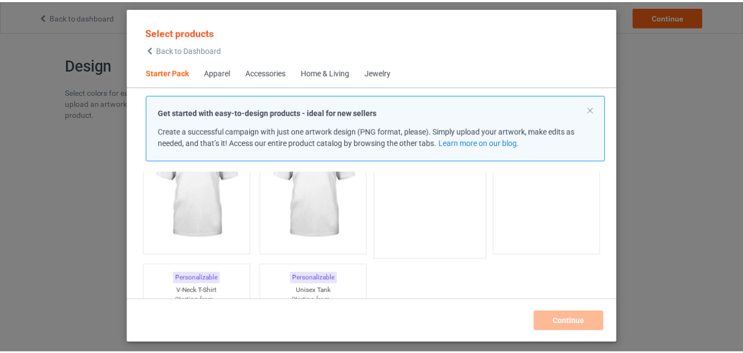
scroll to position [14, 0]
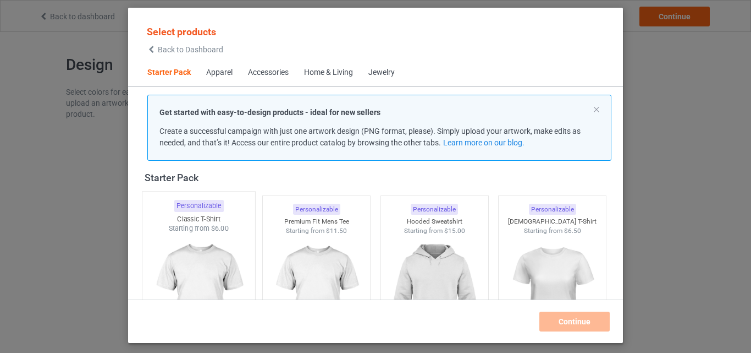
click at [210, 268] on img at bounding box center [198, 297] width 103 height 129
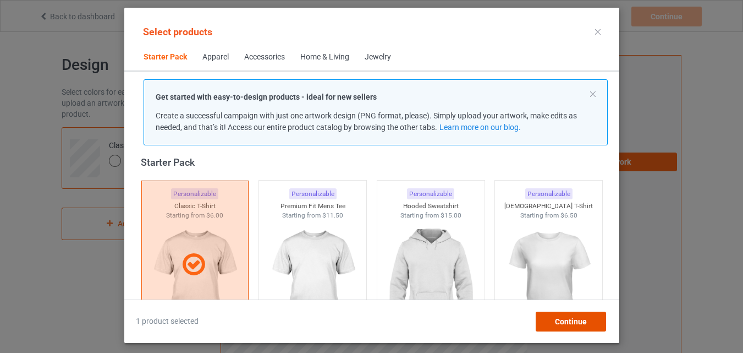
click at [569, 323] on span "Continue" at bounding box center [570, 321] width 32 height 9
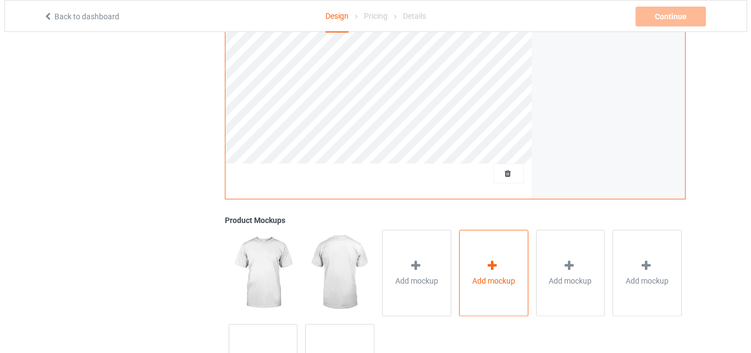
scroll to position [330, 0]
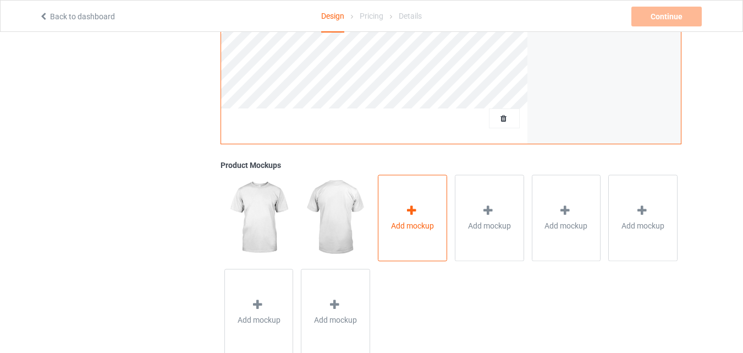
click at [416, 206] on icon at bounding box center [412, 211] width 14 height 12
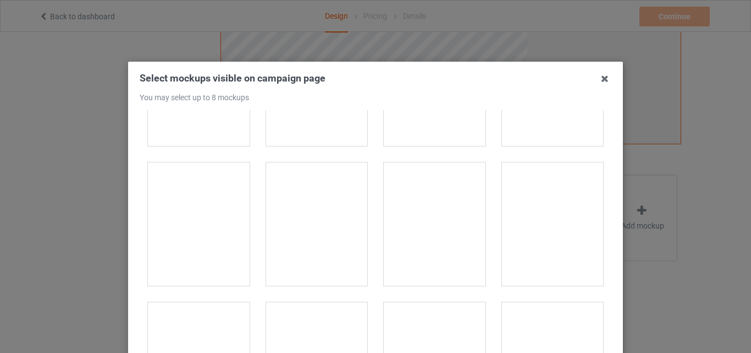
scroll to position [2805, 0]
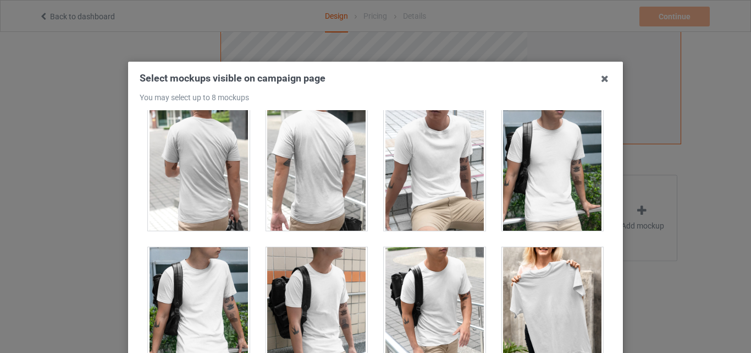
click at [305, 139] on div at bounding box center [317, 168] width 102 height 123
click at [211, 157] on div at bounding box center [199, 168] width 102 height 123
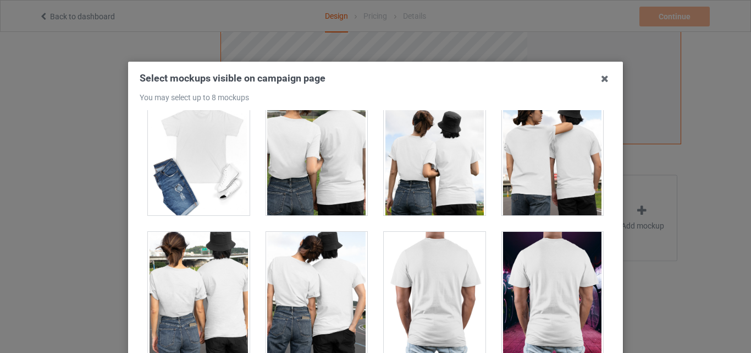
scroll to position [5445, 0]
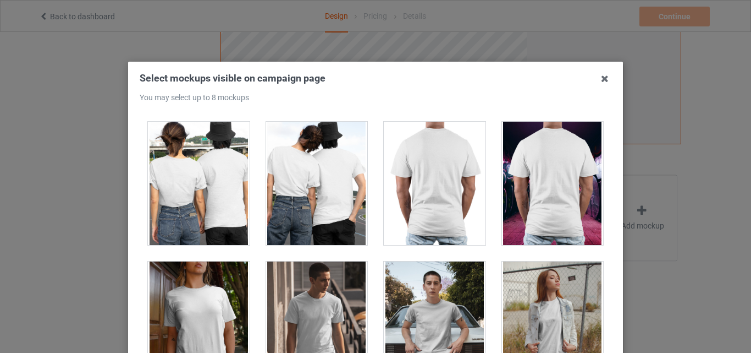
click at [450, 160] on div at bounding box center [435, 183] width 102 height 123
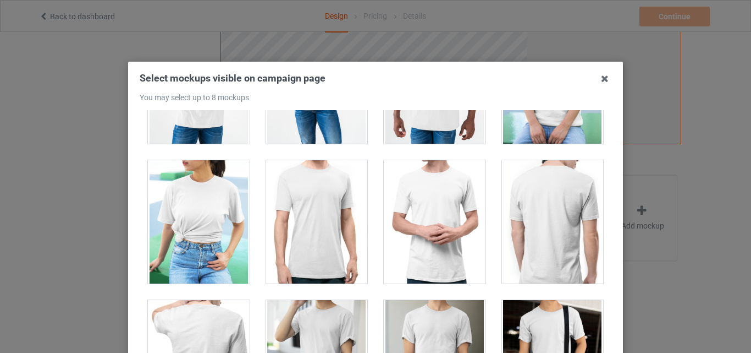
scroll to position [6215, 0]
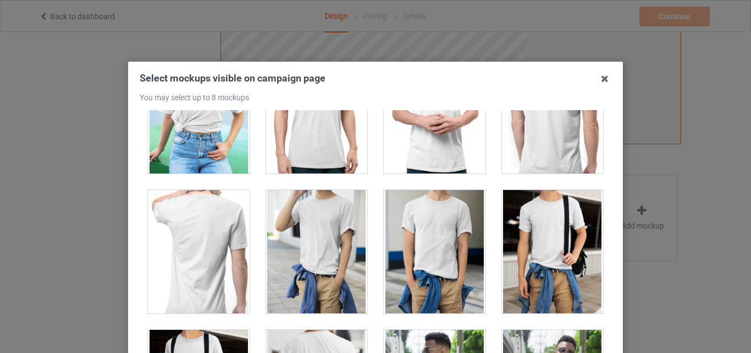
click at [214, 229] on div at bounding box center [199, 251] width 102 height 123
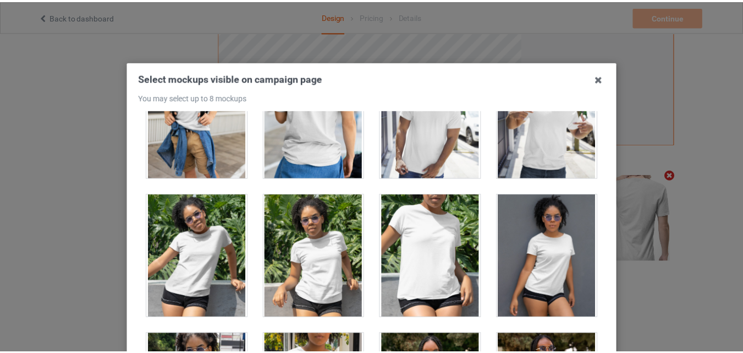
scroll to position [151, 0]
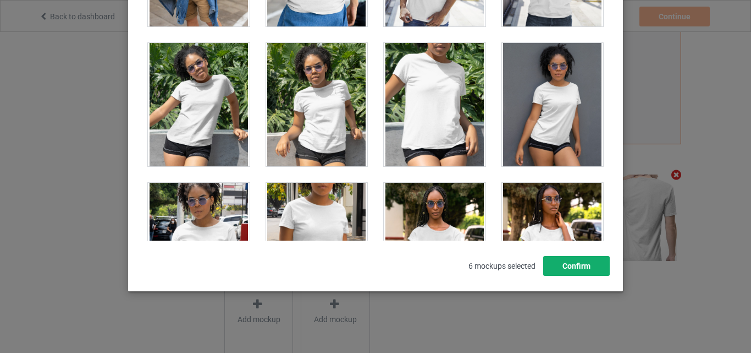
click at [581, 269] on button "Confirm" at bounding box center [576, 266] width 67 height 20
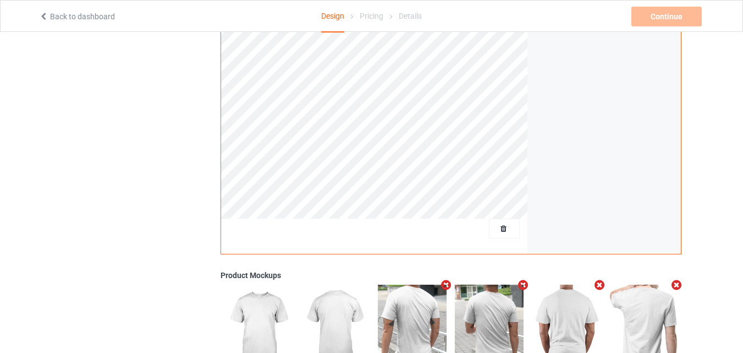
scroll to position [0, 0]
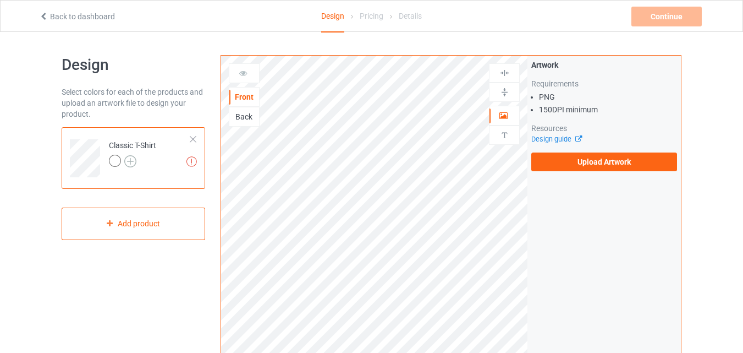
click at [133, 159] on img at bounding box center [130, 161] width 12 height 12
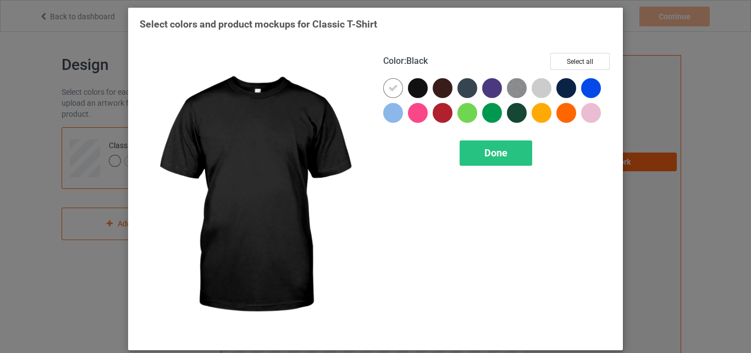
click at [411, 87] on div at bounding box center [418, 88] width 20 height 20
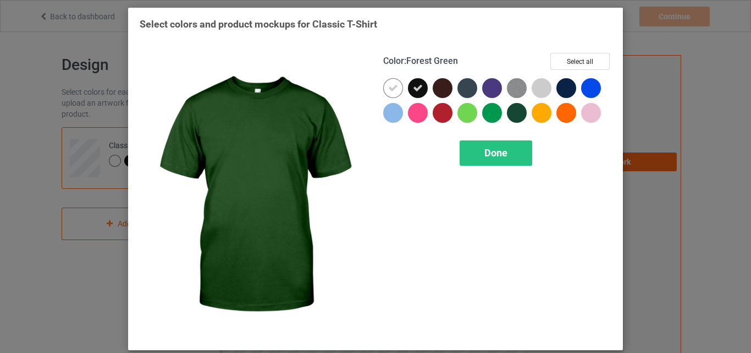
click at [508, 109] on div at bounding box center [517, 113] width 20 height 20
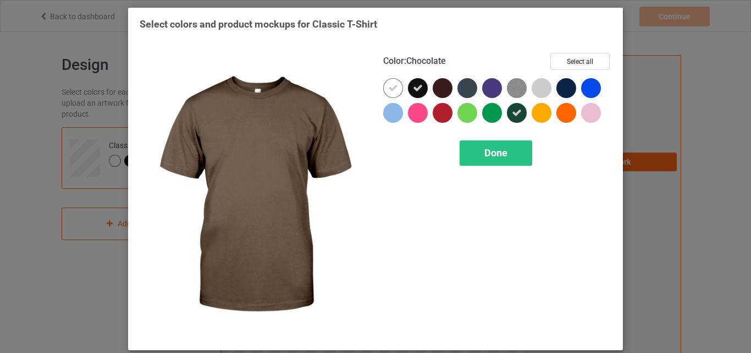
click at [442, 83] on div at bounding box center [443, 88] width 20 height 20
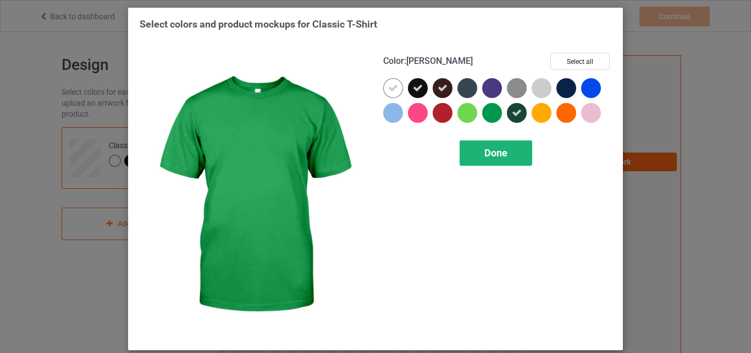
click at [510, 151] on div "Done" at bounding box center [496, 152] width 73 height 25
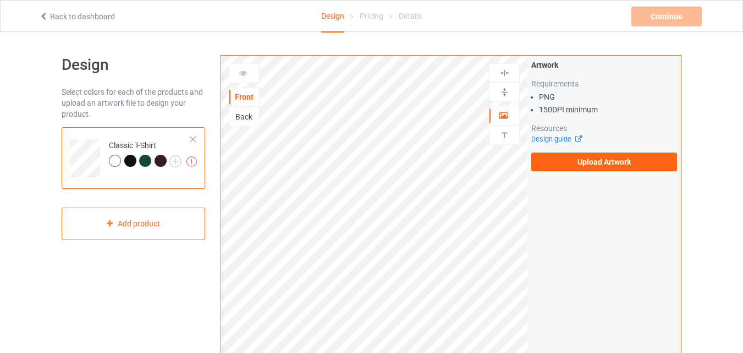
click at [243, 113] on div "Back" at bounding box center [244, 116] width 30 height 11
click at [133, 160] on div at bounding box center [130, 161] width 12 height 12
click at [239, 118] on div "Back" at bounding box center [244, 116] width 30 height 11
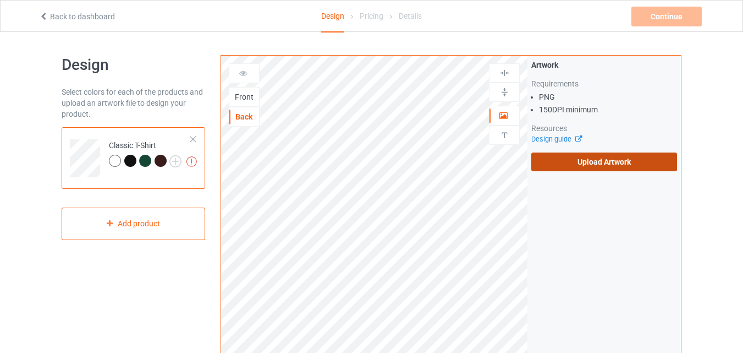
click at [640, 164] on label "Upload Artwork" at bounding box center [604, 161] width 146 height 19
click at [0, 0] on input "Upload Artwork" at bounding box center [0, 0] width 0 height 0
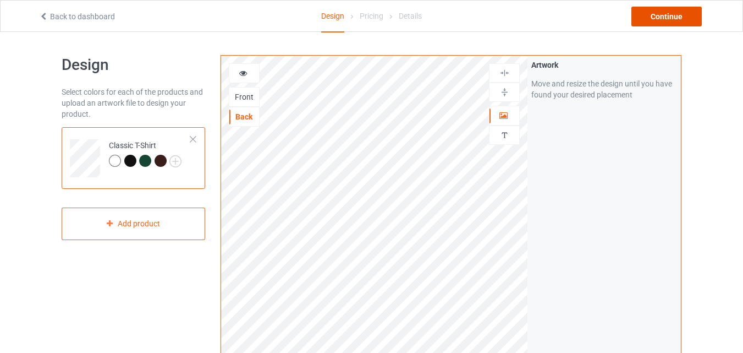
click at [685, 19] on div "Continue" at bounding box center [666, 17] width 70 height 20
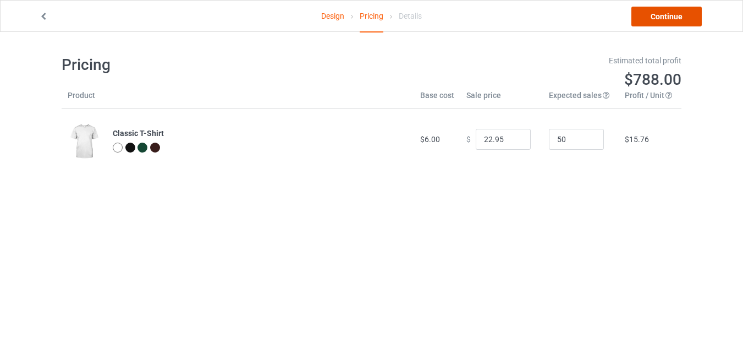
click at [651, 12] on link "Continue" at bounding box center [666, 17] width 70 height 20
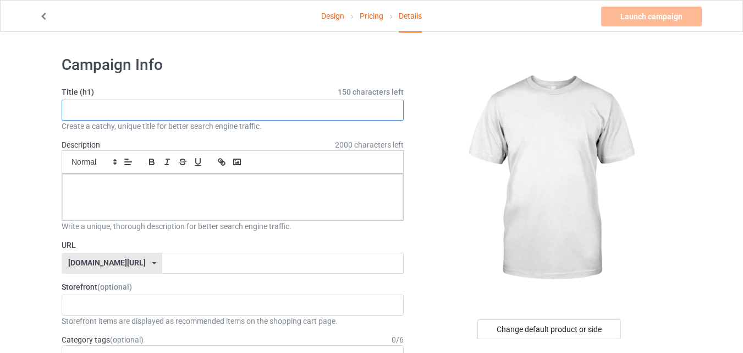
click at [274, 114] on input "text" at bounding box center [233, 110] width 342 height 21
type input "mk"
click at [238, 265] on input "text" at bounding box center [282, 262] width 241 height 21
click at [152, 265] on icon at bounding box center [154, 263] width 4 height 7
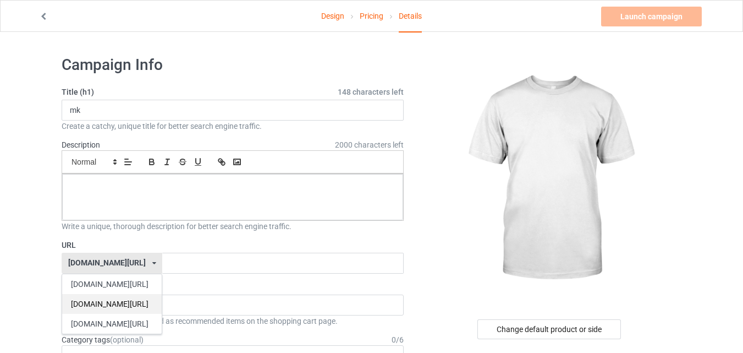
click at [135, 301] on div "[DOMAIN_NAME][URL]" at bounding box center [112, 304] width 100 height 20
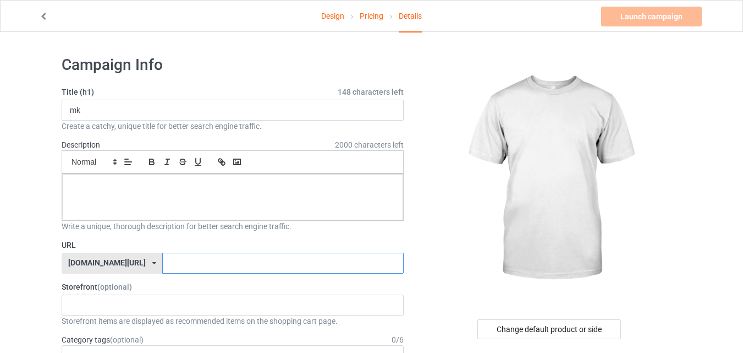
click at [194, 262] on input "text" at bounding box center [282, 262] width 241 height 21
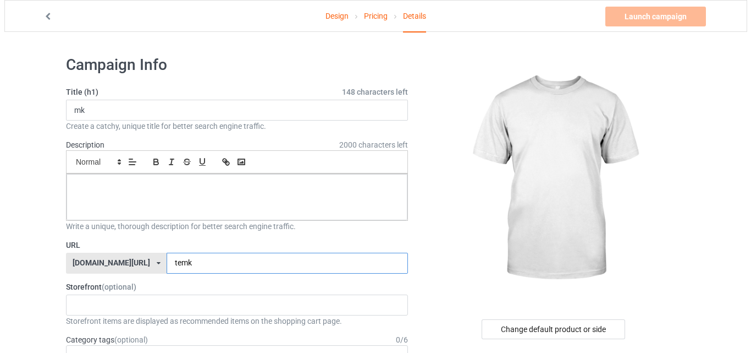
scroll to position [55, 0]
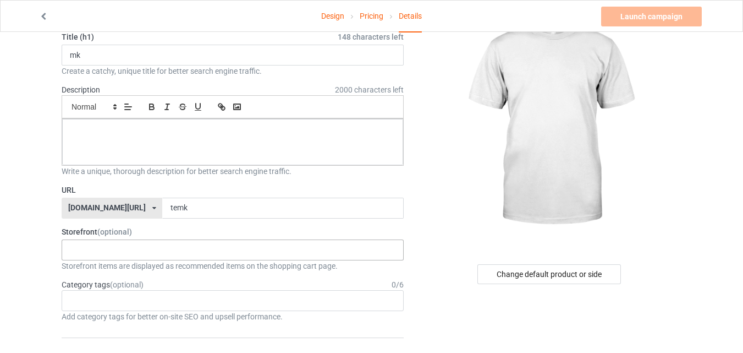
click at [221, 246] on div "Animals [DATE] VETERANS NATIVE AMERICAN Le cadeau parfait pour votre enfant ! L…" at bounding box center [233, 249] width 342 height 21
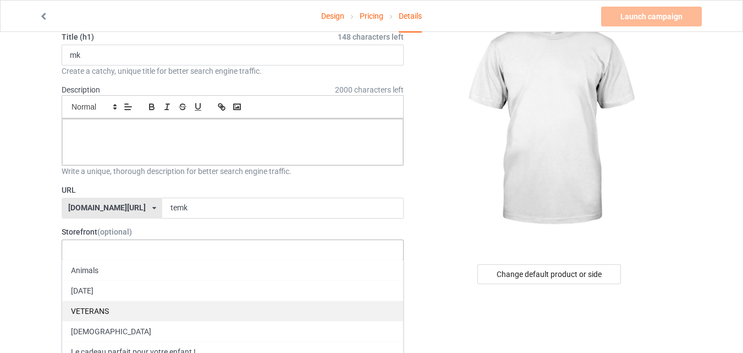
click at [156, 312] on div "VETERANS" at bounding box center [232, 310] width 341 height 20
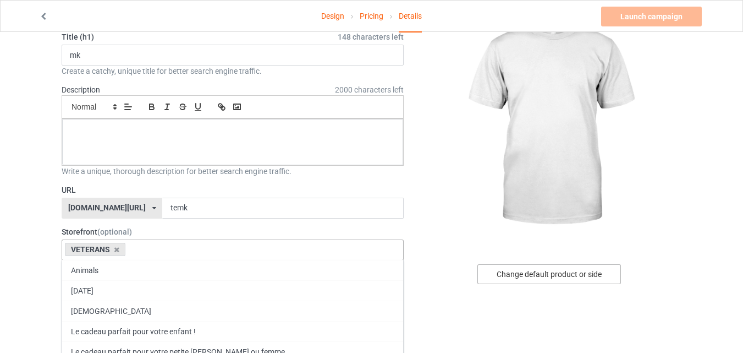
click at [589, 274] on div "Change default product or side" at bounding box center [549, 274] width 144 height 20
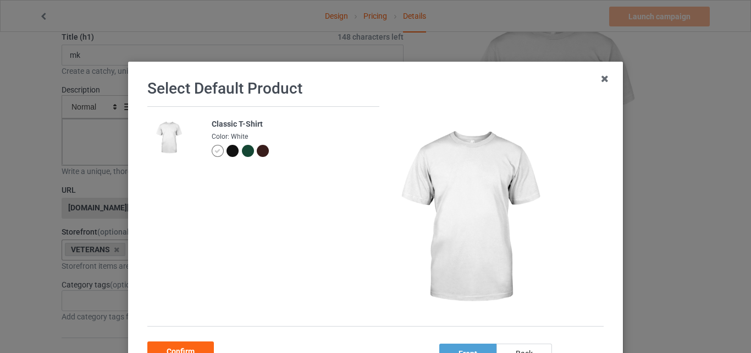
click at [227, 151] on div at bounding box center [233, 151] width 12 height 12
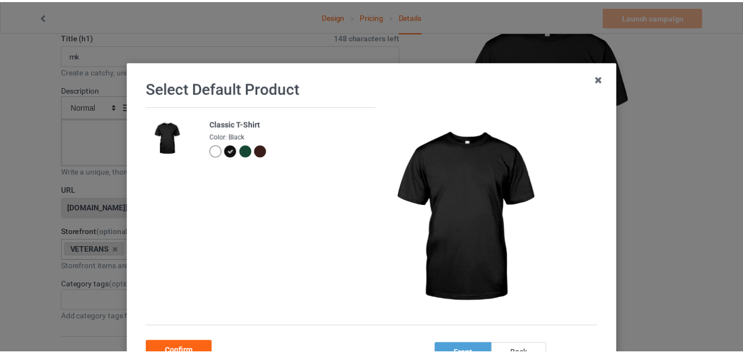
scroll to position [89, 0]
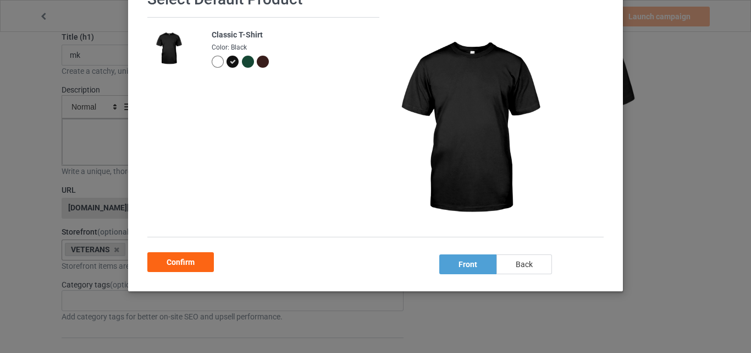
click at [510, 271] on div "back" at bounding box center [525, 264] width 56 height 20
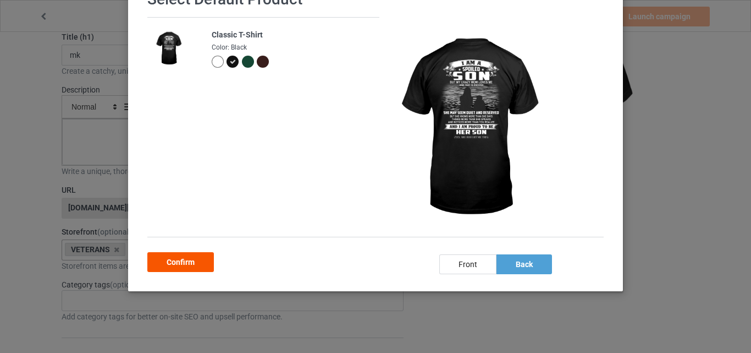
click at [186, 256] on div "Confirm" at bounding box center [180, 262] width 67 height 20
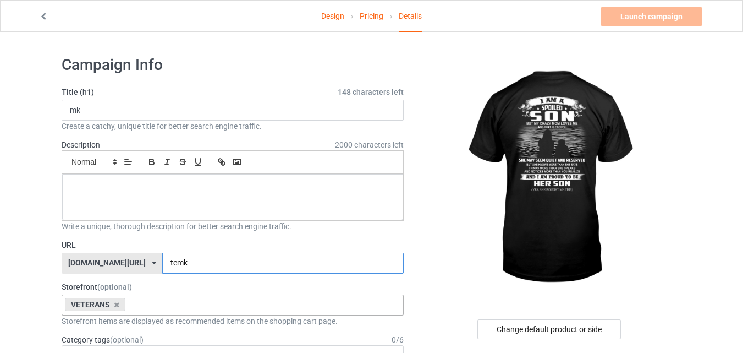
click at [218, 265] on input "temk" at bounding box center [282, 262] width 241 height 21
type input "temk-00"
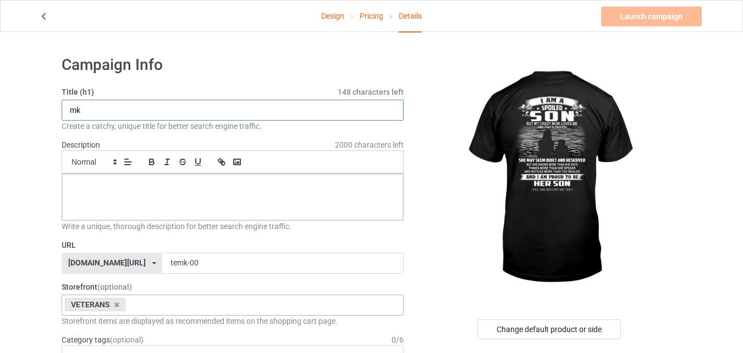
click at [254, 113] on input "mk" at bounding box center [233, 110] width 342 height 21
type input "mk mom son"
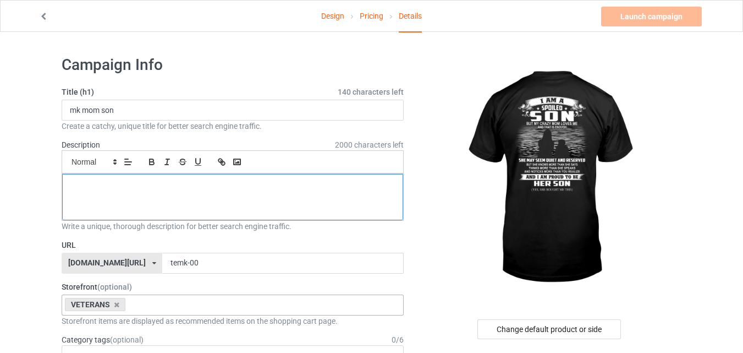
click at [242, 185] on p at bounding box center [232, 186] width 323 height 10
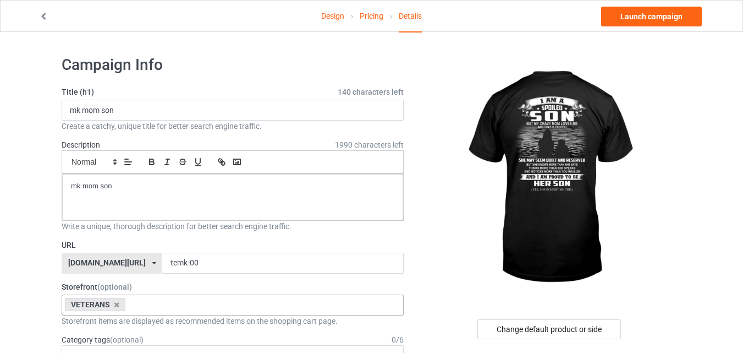
click at [428, 225] on div at bounding box center [550, 178] width 262 height 247
click at [646, 17] on link "Launch campaign" at bounding box center [651, 17] width 101 height 20
